Goal: Task Accomplishment & Management: Use online tool/utility

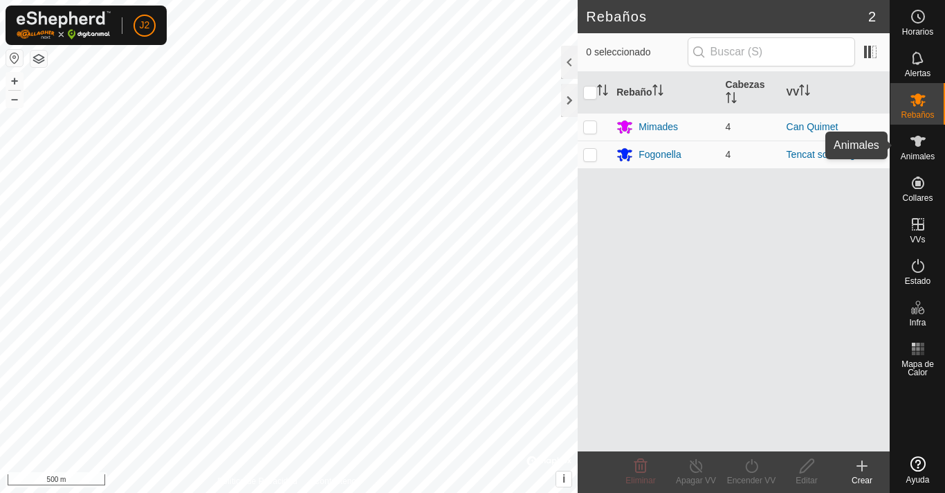
click at [916, 151] on es-animals-svg-icon at bounding box center [918, 141] width 25 height 22
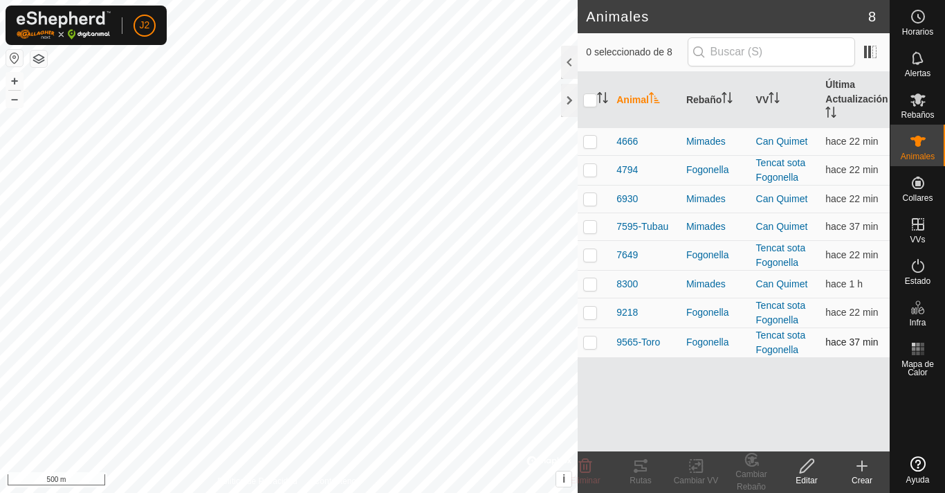
click at [593, 345] on p-checkbox at bounding box center [590, 341] width 14 height 11
checkbox input "true"
click at [636, 470] on icon at bounding box center [640, 465] width 12 height 11
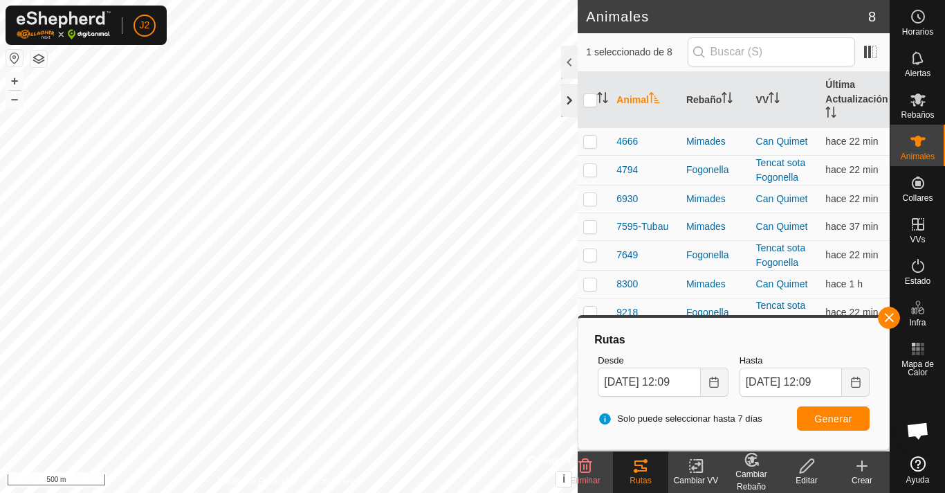
click at [565, 93] on div at bounding box center [569, 100] width 17 height 33
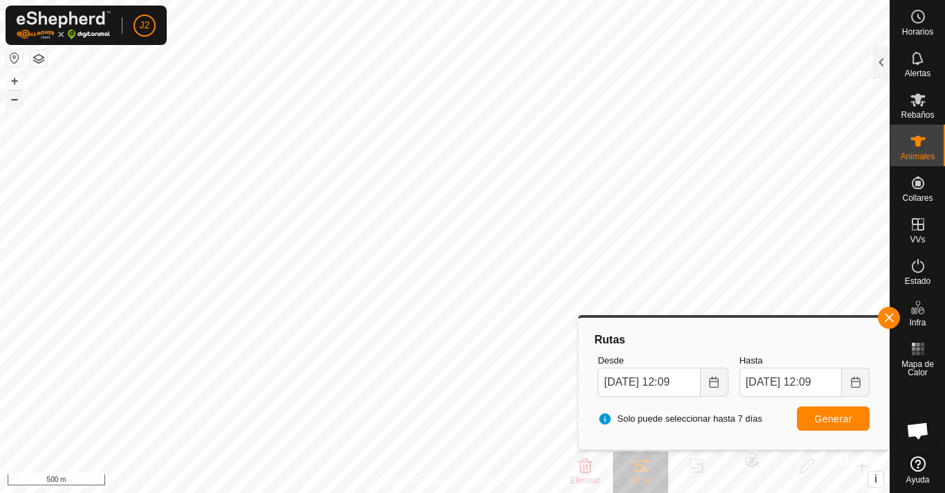
click at [14, 98] on button "–" at bounding box center [14, 99] width 17 height 17
click at [11, 78] on button "+" at bounding box center [14, 81] width 17 height 17
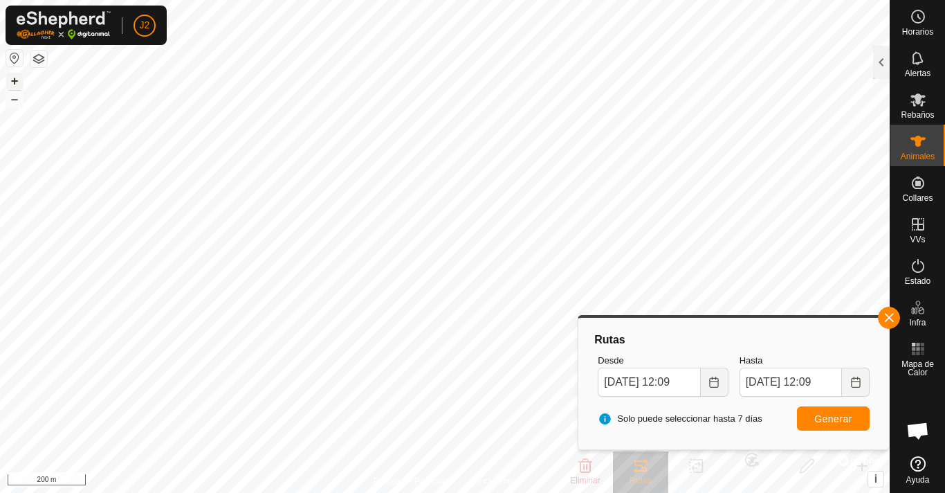
click at [11, 78] on button "+" at bounding box center [14, 81] width 17 height 17
click at [15, 80] on button "+" at bounding box center [14, 81] width 17 height 17
click at [407, 0] on html "J2 Horarios Alertas Rebaños Animales Collares VVs Estado Infra Mapa de Calor Ay…" at bounding box center [472, 246] width 945 height 493
drag, startPoint x: 407, startPoint y: -18, endPoint x: 12, endPoint y: 79, distance: 406.7
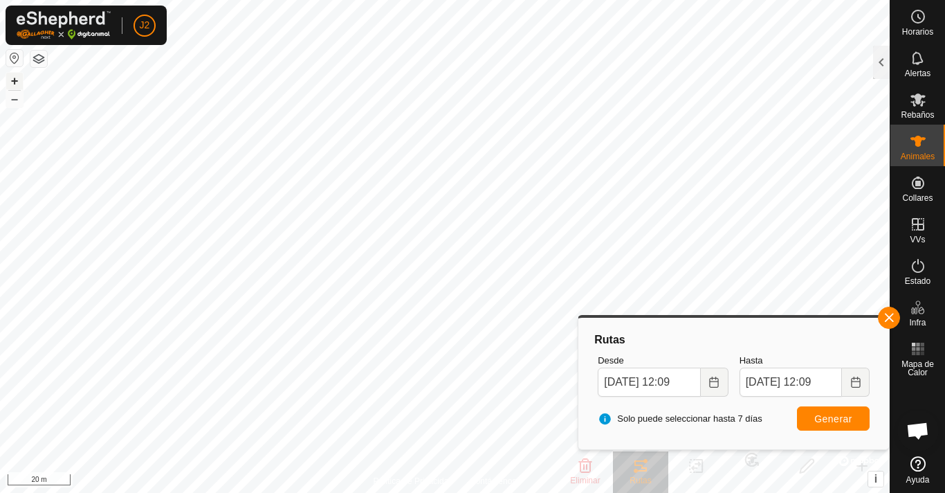
click at [12, 79] on button "+" at bounding box center [14, 81] width 17 height 17
click at [926, 100] on es-mob-svg-icon at bounding box center [918, 100] width 25 height 22
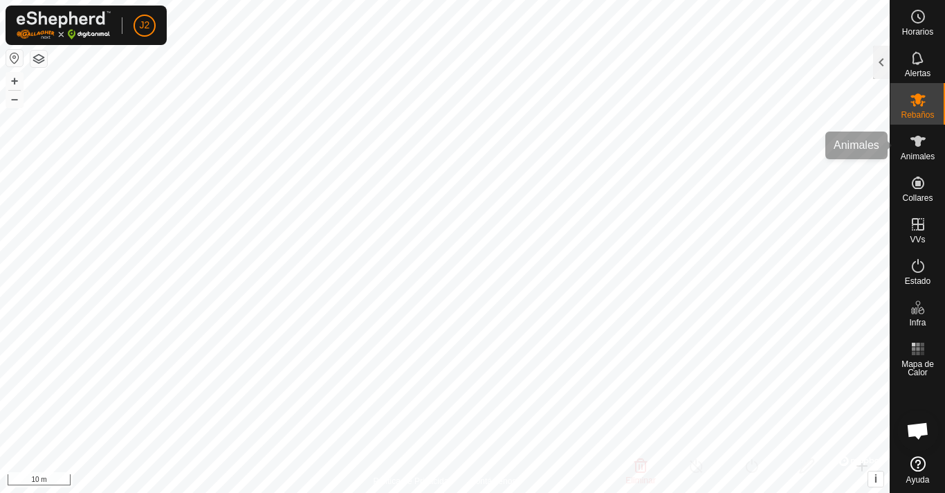
click at [922, 132] on es-animals-svg-icon at bounding box center [918, 141] width 25 height 22
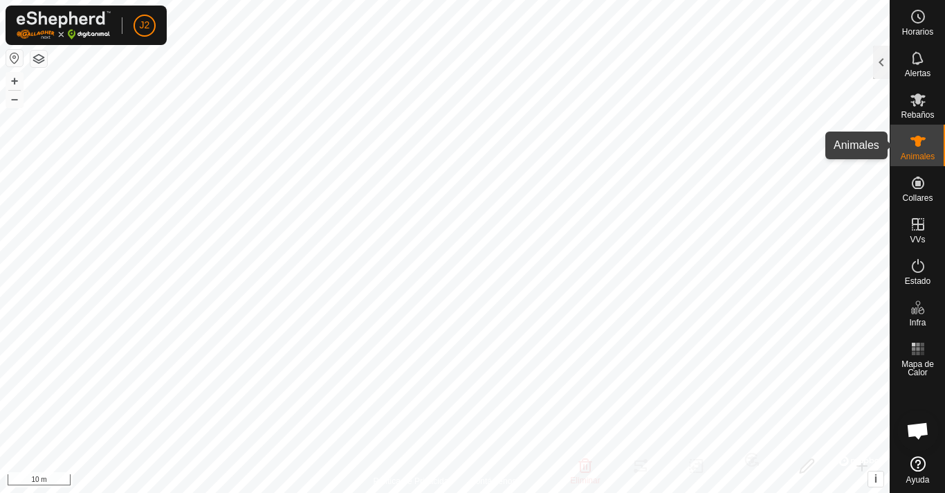
click at [921, 134] on icon at bounding box center [918, 141] width 17 height 17
click at [882, 62] on div at bounding box center [881, 62] width 17 height 33
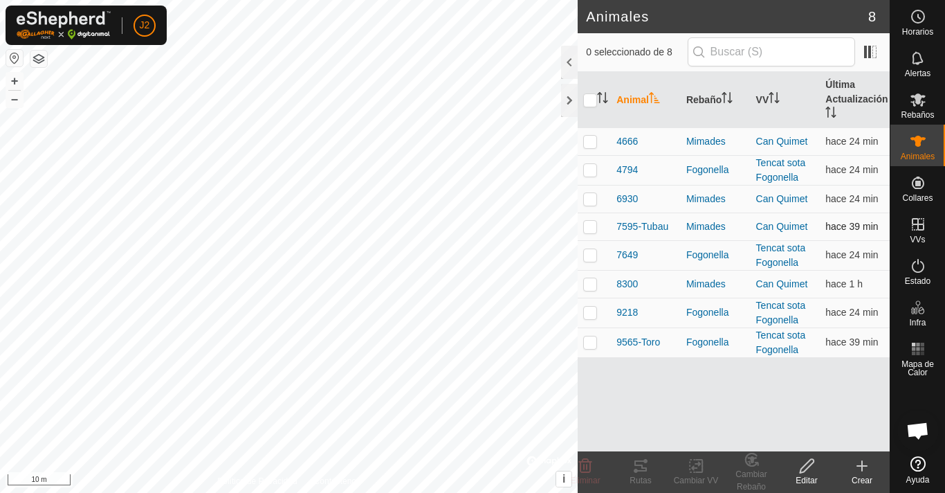
click at [590, 228] on p-checkbox at bounding box center [590, 226] width 14 height 11
checkbox input "true"
click at [634, 468] on icon at bounding box center [640, 465] width 17 height 17
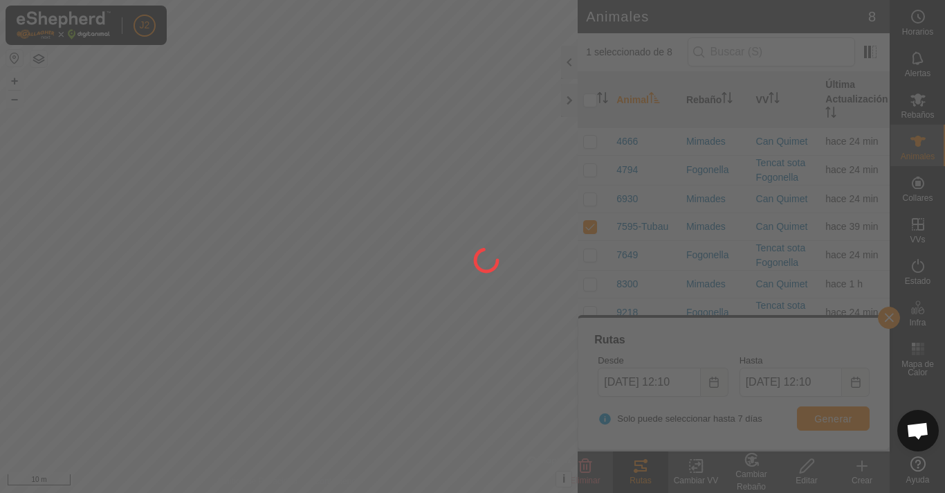
click at [11, 100] on div at bounding box center [472, 246] width 945 height 493
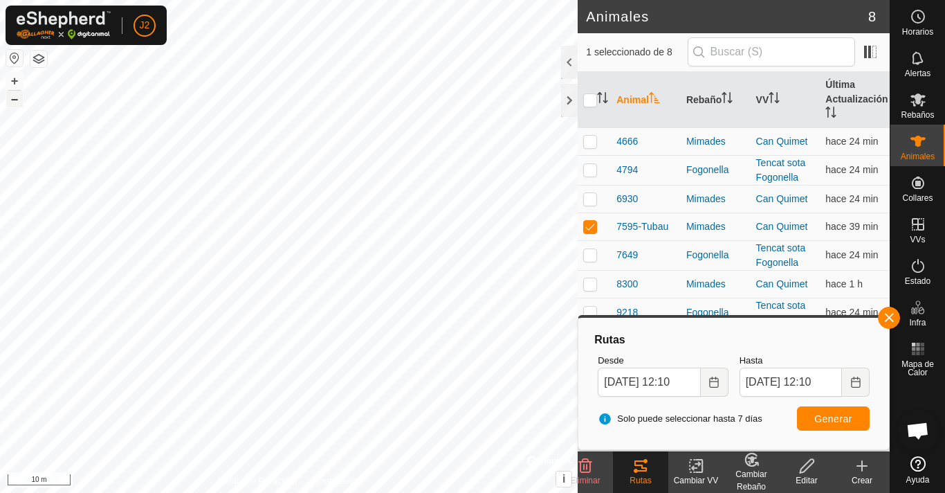
click at [11, 100] on button "–" at bounding box center [14, 99] width 17 height 17
click at [11, 78] on button "+" at bounding box center [14, 81] width 17 height 17
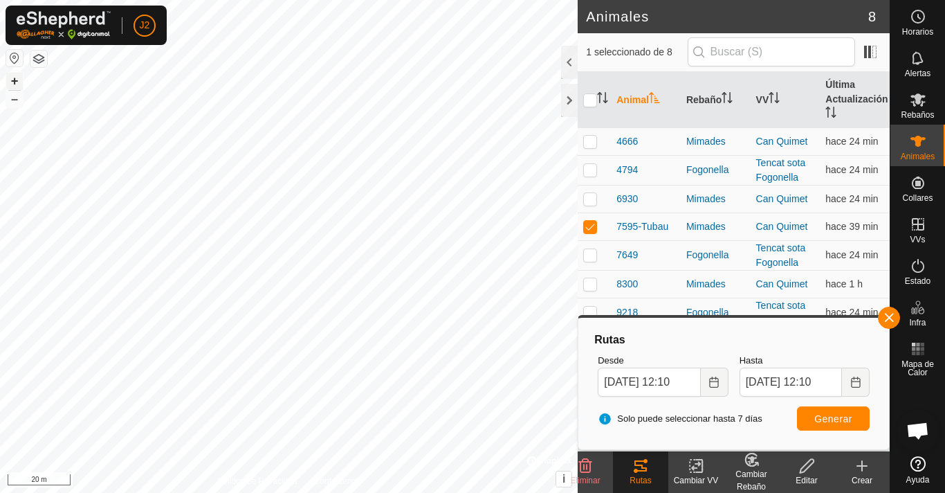
click at [11, 78] on button "+" at bounding box center [14, 81] width 17 height 17
click at [520, 0] on html "J2 Horarios Alertas Rebaños Animales Collares VVs Estado Infra Mapa de Calor Ay…" at bounding box center [472, 246] width 945 height 493
click at [13, 102] on button "–" at bounding box center [14, 99] width 17 height 17
click at [569, 107] on div at bounding box center [569, 100] width 17 height 33
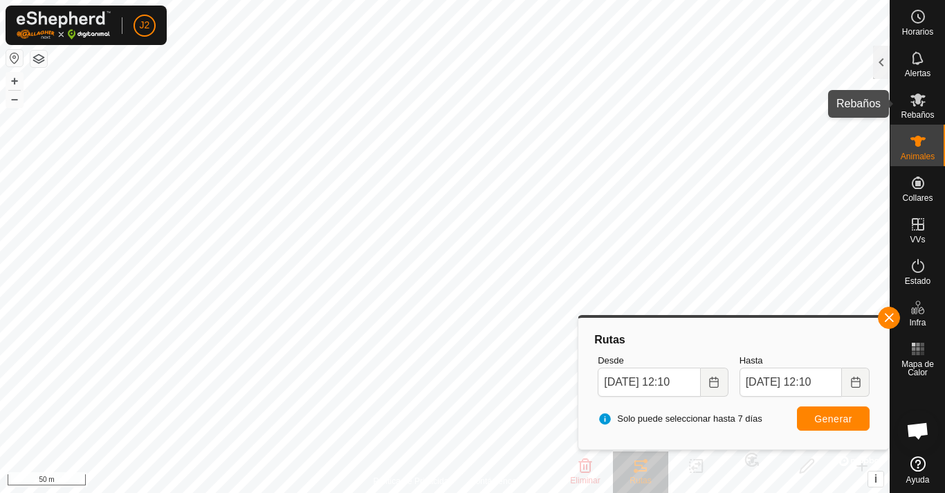
click at [913, 100] on icon at bounding box center [918, 99] width 17 height 17
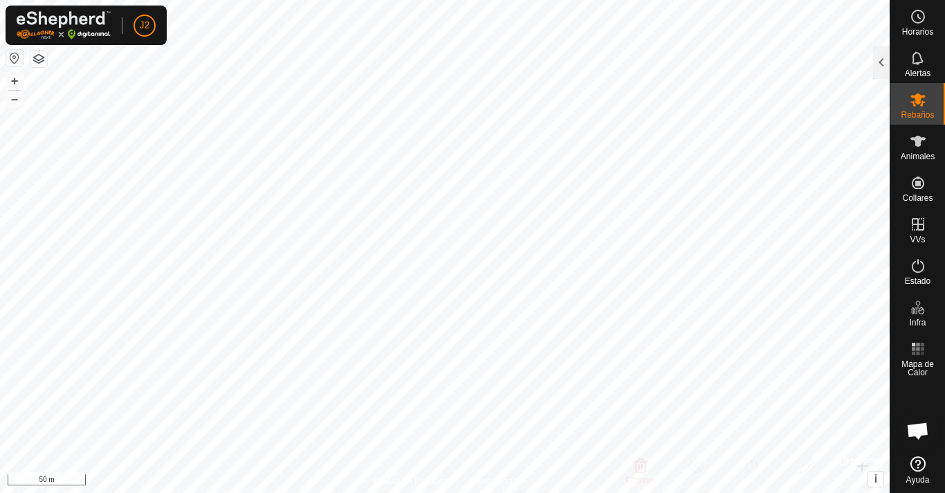
click at [917, 134] on icon at bounding box center [918, 141] width 17 height 17
click at [913, 151] on es-animals-svg-icon at bounding box center [918, 141] width 25 height 22
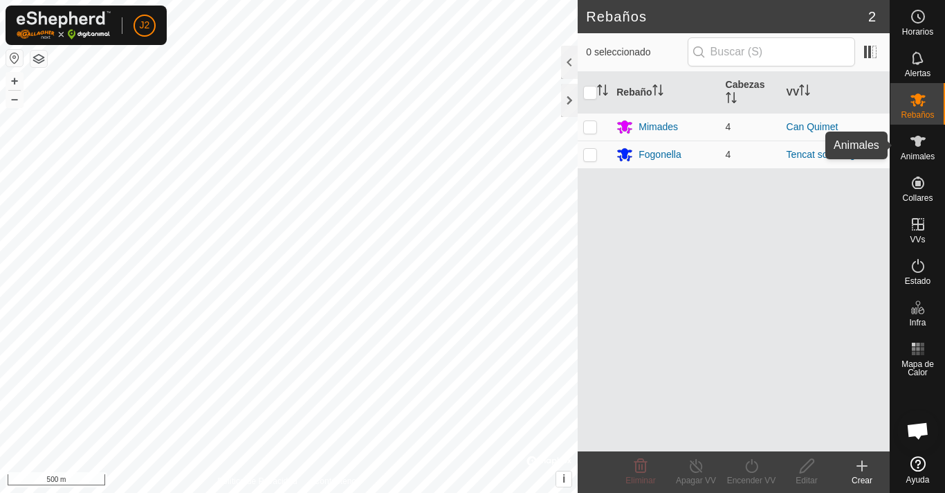
click at [926, 134] on icon at bounding box center [918, 141] width 17 height 17
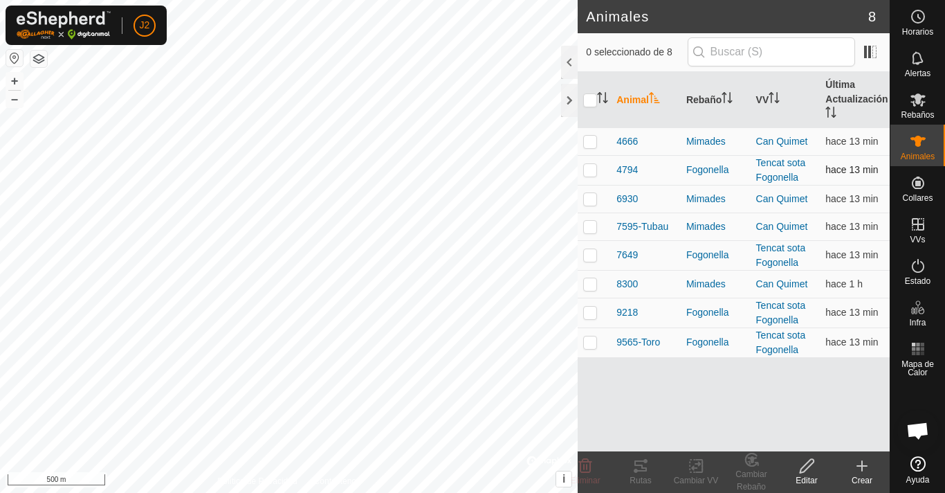
click at [592, 171] on p-checkbox at bounding box center [590, 169] width 14 height 11
checkbox input "true"
click at [16, 95] on button "–" at bounding box center [14, 99] width 17 height 17
click at [15, 80] on button "+" at bounding box center [14, 81] width 17 height 17
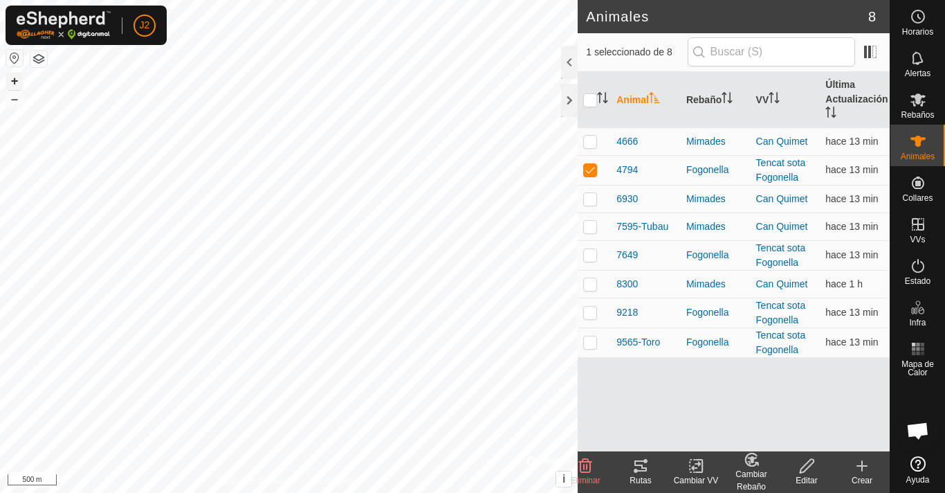
click at [15, 80] on button "+" at bounding box center [14, 81] width 17 height 17
click at [14, 74] on button "+" at bounding box center [14, 81] width 17 height 17
click at [18, 73] on button "+" at bounding box center [14, 81] width 17 height 17
click at [646, 466] on icon at bounding box center [640, 465] width 17 height 17
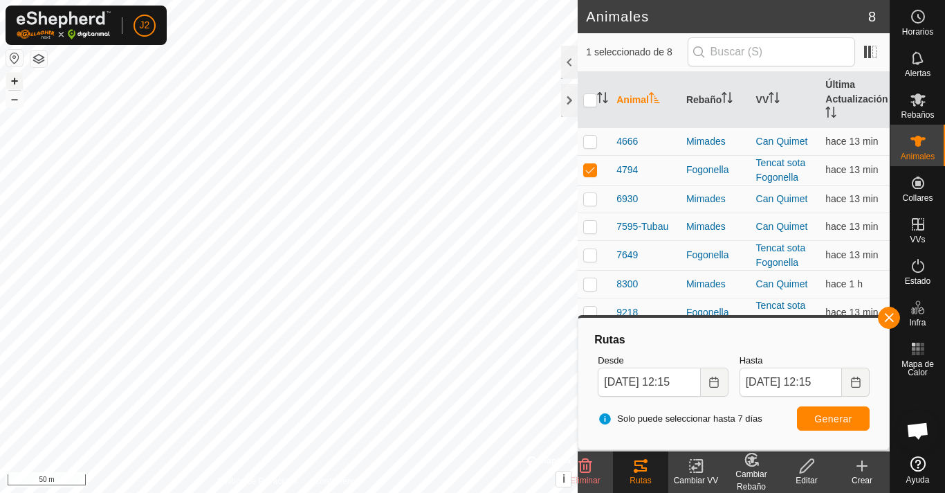
click at [24, 83] on div "4794 3045904893 Tencat sota Fogonella 30 ago 2025, 20:22:38 Audio + – ⇧ i © Map…" at bounding box center [289, 246] width 578 height 493
click at [13, 83] on button "+" at bounding box center [14, 81] width 17 height 17
click at [16, 78] on button "+" at bounding box center [14, 81] width 17 height 17
click at [13, 77] on button "+" at bounding box center [14, 81] width 17 height 17
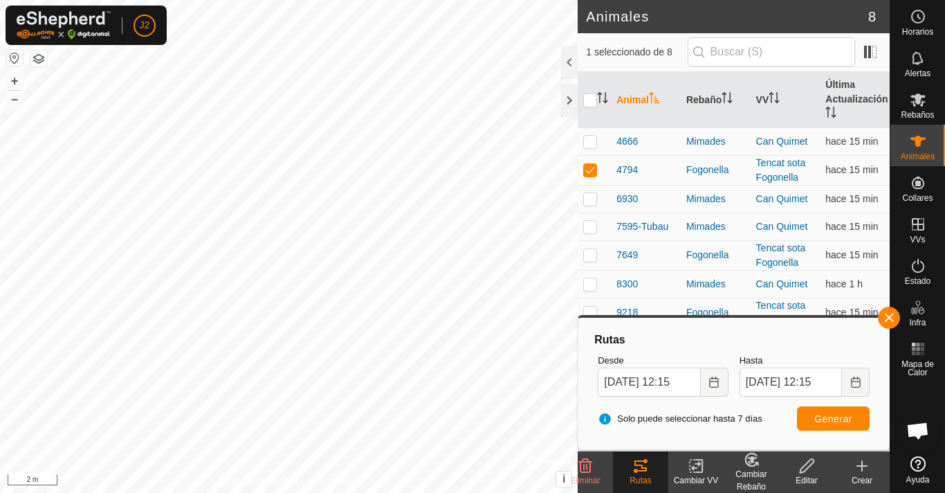
click at [487, 0] on html "J2 Horarios Alertas Rebaños Animales Collares VVs Estado Infra Mapa de Calor Ay…" at bounding box center [472, 246] width 945 height 493
click at [20, 95] on button "–" at bounding box center [14, 99] width 17 height 17
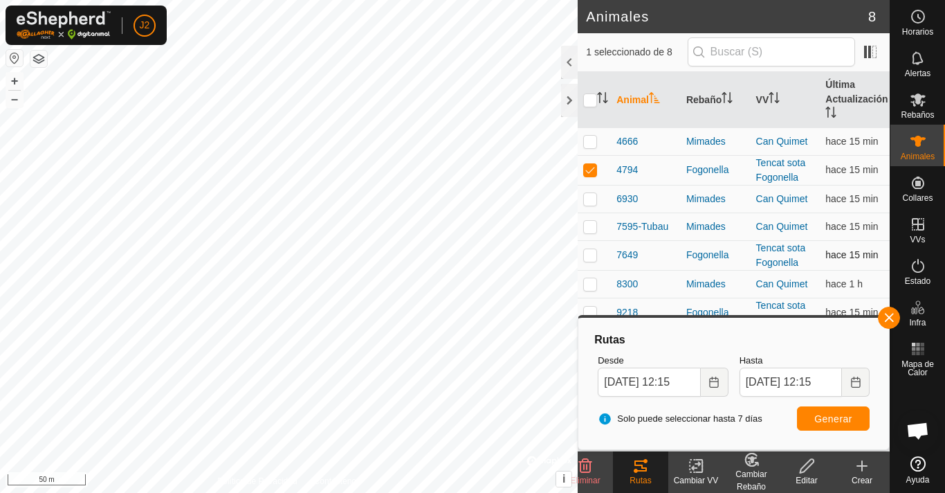
click at [587, 253] on p-checkbox at bounding box center [590, 254] width 14 height 11
checkbox input "true"
click at [588, 168] on p-checkbox at bounding box center [590, 169] width 14 height 11
checkbox input "false"
click at [911, 98] on icon at bounding box center [918, 99] width 17 height 17
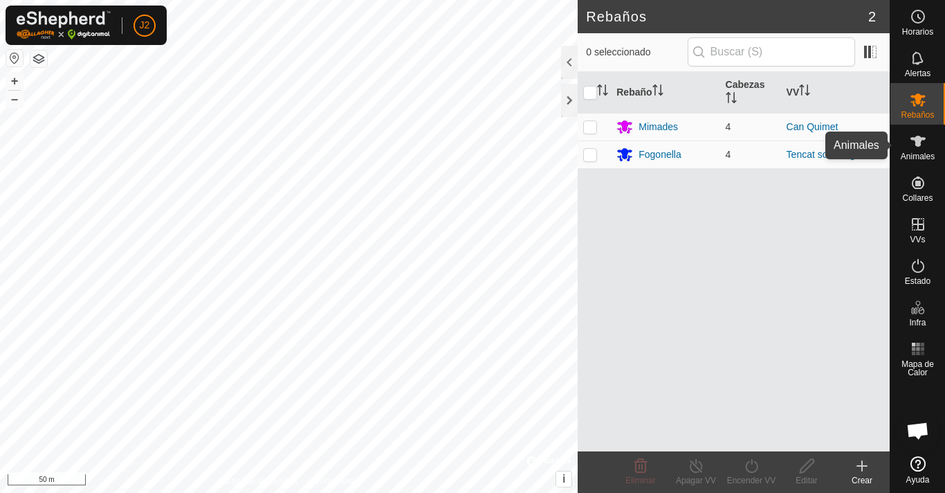
click at [919, 135] on icon at bounding box center [918, 141] width 17 height 17
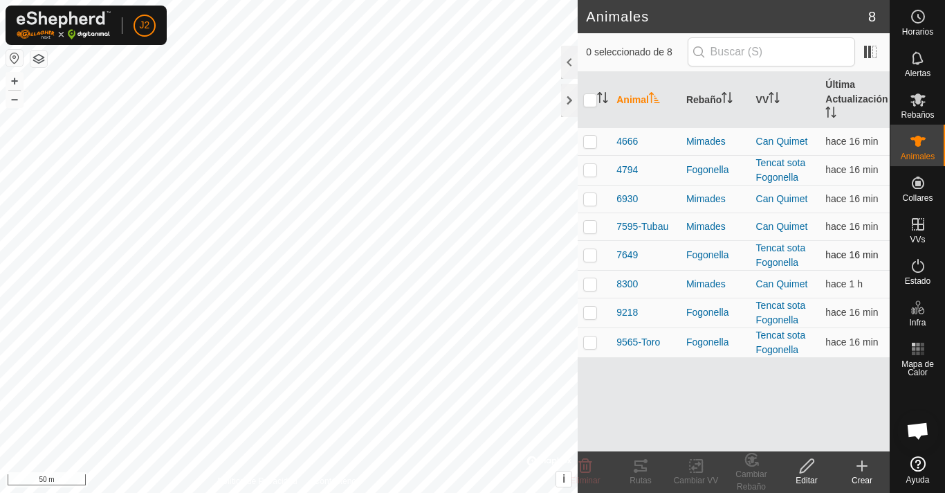
click at [587, 257] on p-checkbox at bounding box center [590, 254] width 14 height 11
click at [640, 465] on icon at bounding box center [640, 465] width 12 height 11
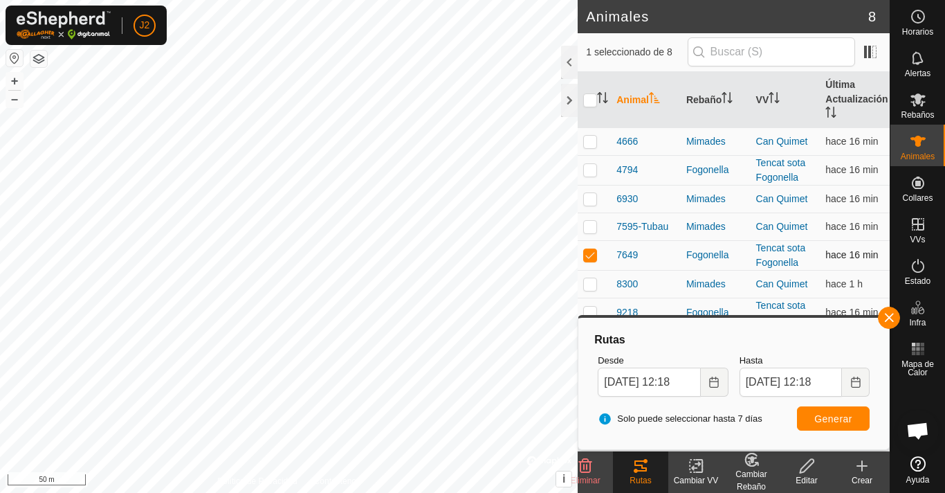
click at [588, 254] on p-checkbox at bounding box center [590, 254] width 14 height 11
checkbox input "false"
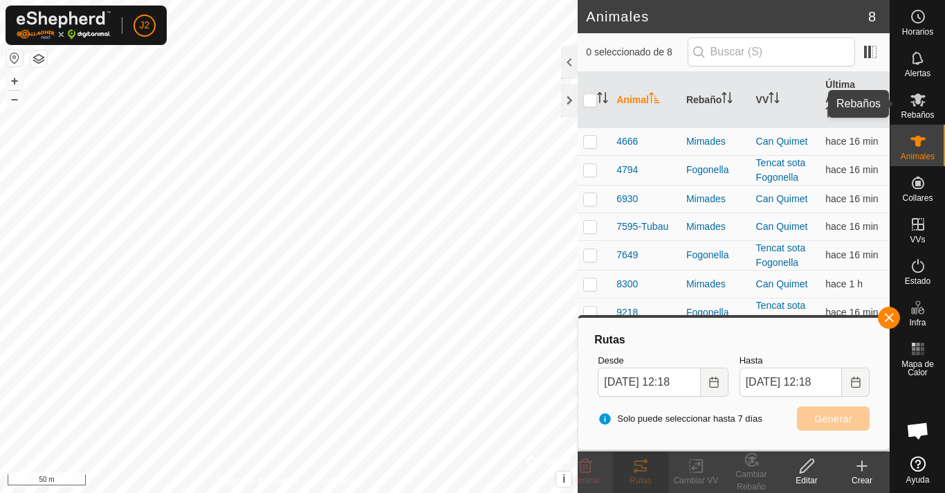
click at [919, 103] on icon at bounding box center [917, 99] width 15 height 13
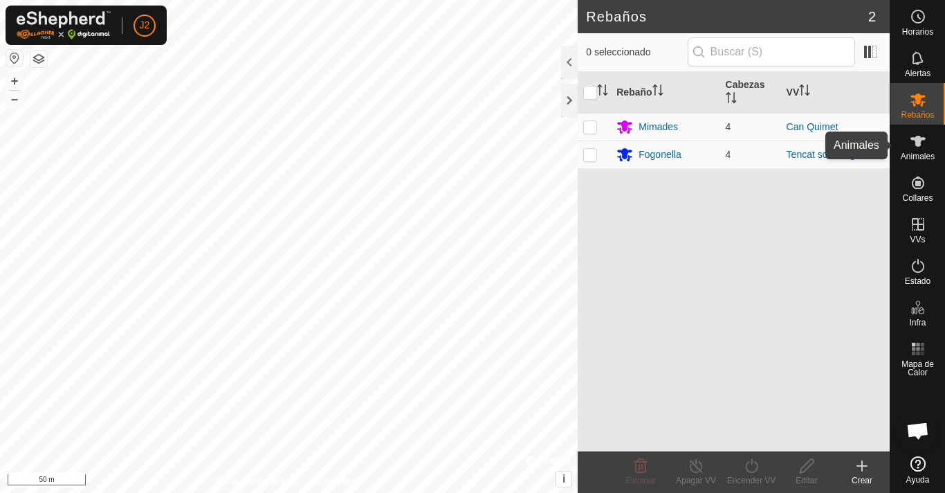
click at [922, 150] on es-animals-svg-icon at bounding box center [918, 141] width 25 height 22
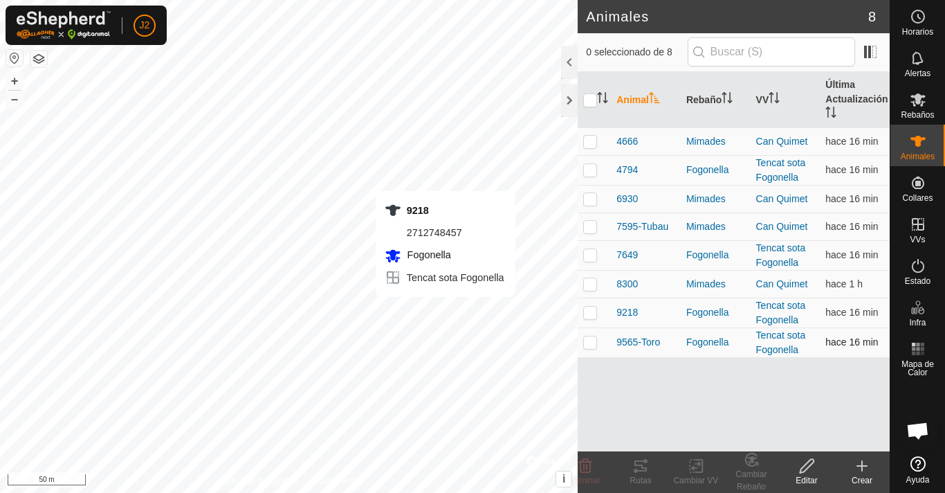
checkbox input "true"
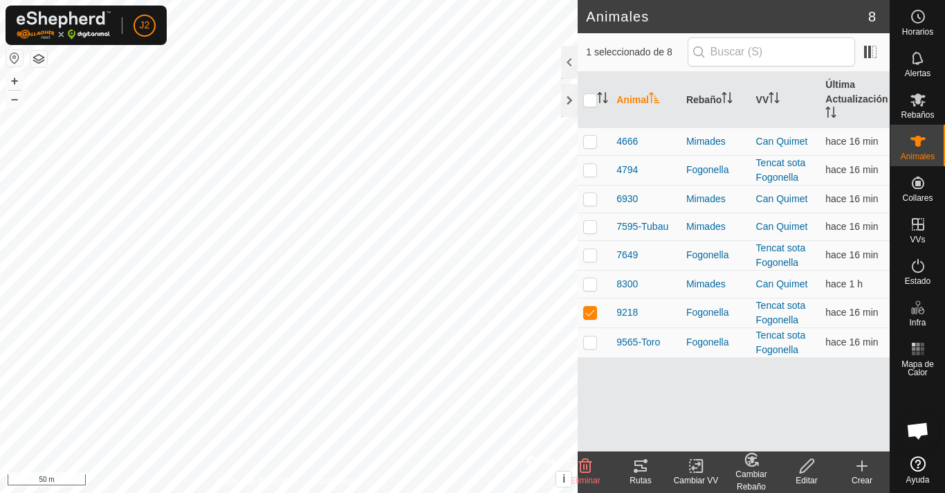
click at [633, 472] on icon at bounding box center [640, 465] width 17 height 17
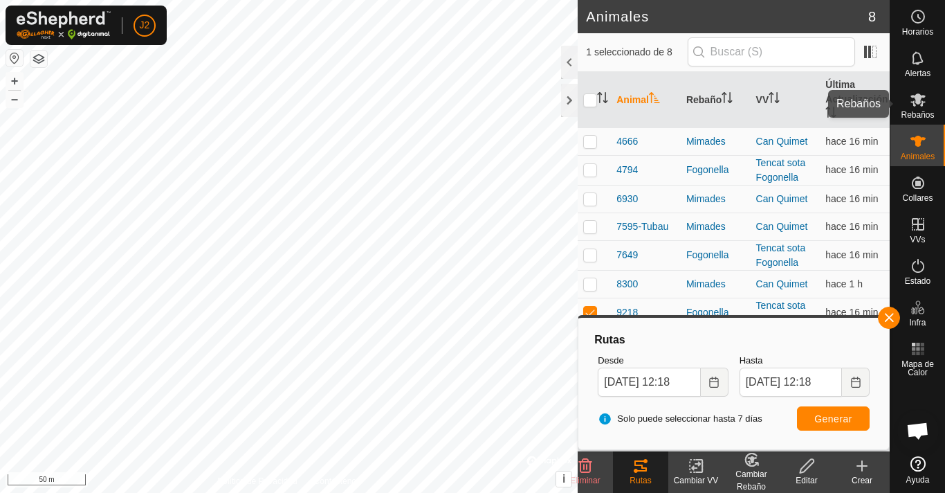
click at [917, 105] on icon at bounding box center [918, 99] width 17 height 17
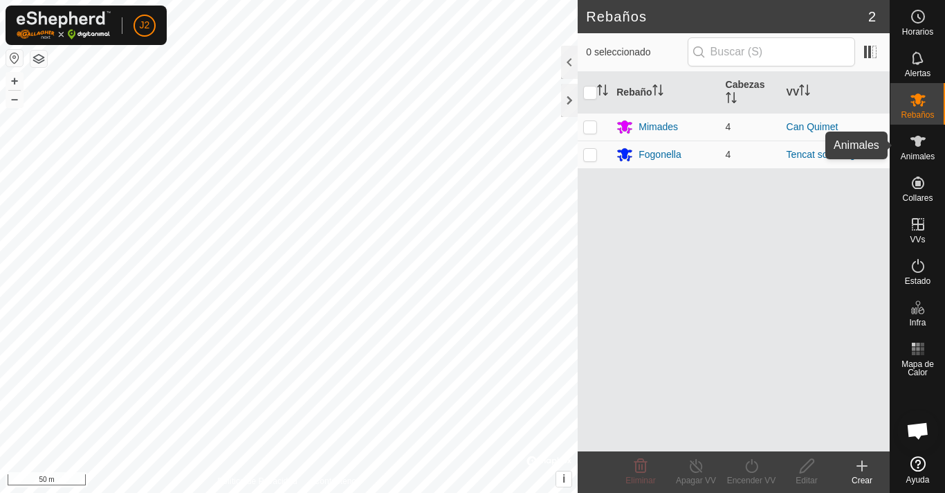
click at [921, 144] on icon at bounding box center [918, 141] width 17 height 17
